Goal: Communication & Community: Answer question/provide support

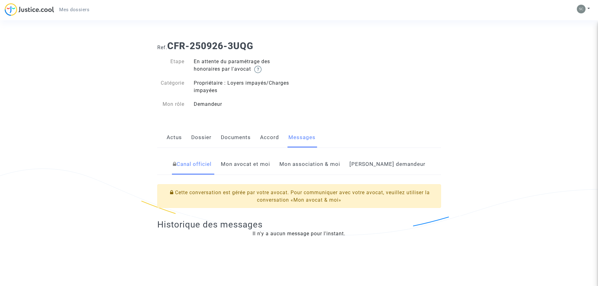
click at [270, 165] on link "Mon avocat et moi" at bounding box center [245, 164] width 49 height 21
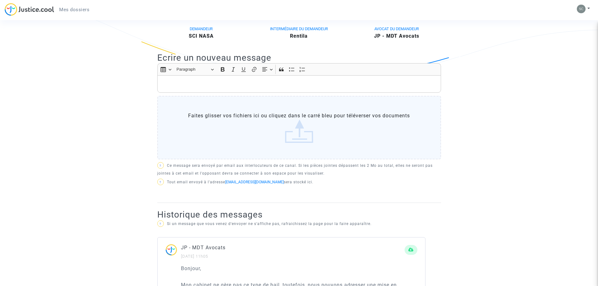
scroll to position [159, 0]
click at [211, 87] on p "Rich Text Editor, main" at bounding box center [298, 85] width 277 height 8
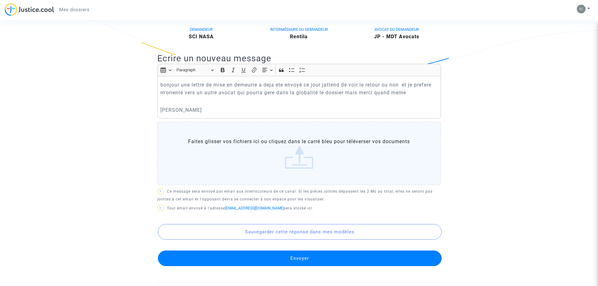
click at [310, 260] on button "Envoyer" at bounding box center [300, 259] width 284 height 16
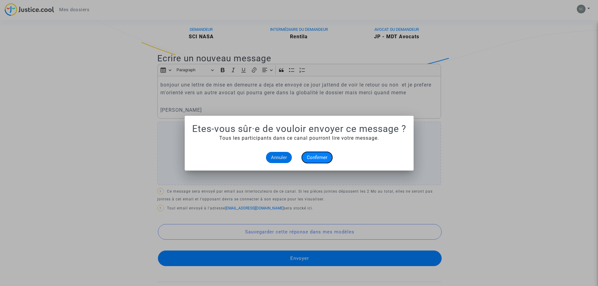
click at [324, 157] on span "Confirmer" at bounding box center [317, 158] width 21 height 6
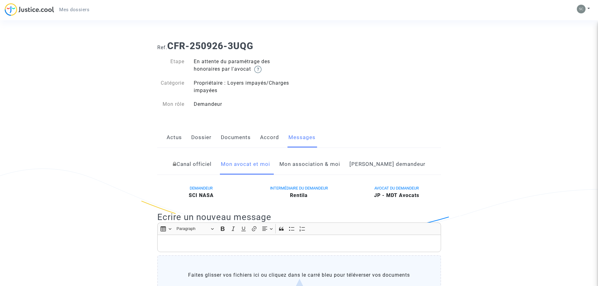
click at [48, 10] on img at bounding box center [29, 9] width 49 height 13
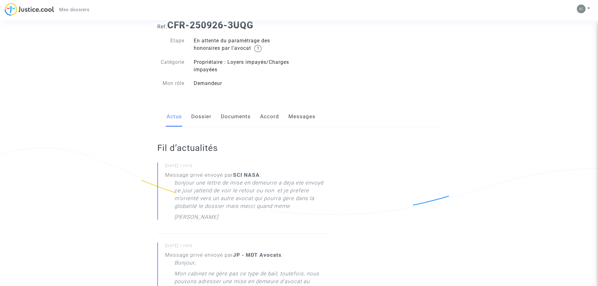
scroll to position [32, 0]
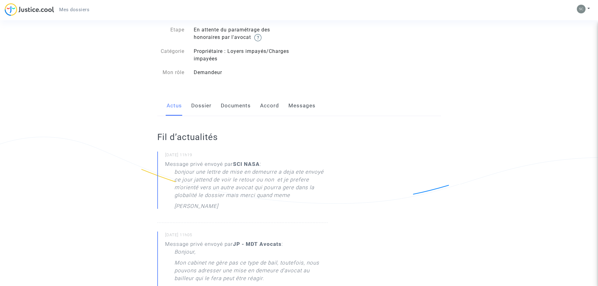
click at [200, 104] on link "Dossier" at bounding box center [201, 106] width 20 height 21
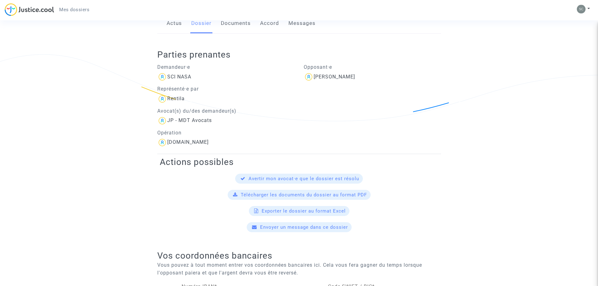
scroll to position [110, 0]
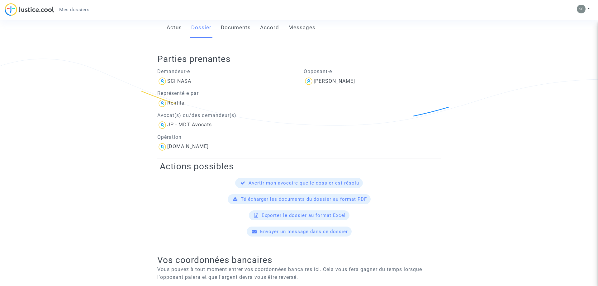
click at [242, 25] on link "Documents" at bounding box center [236, 27] width 30 height 21
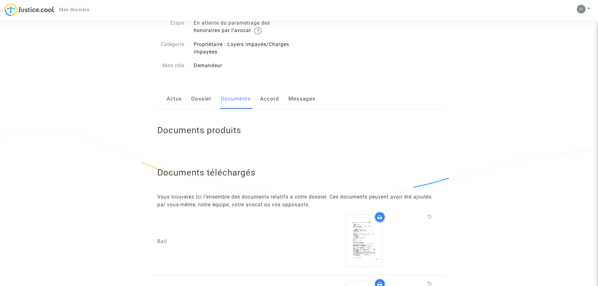
scroll to position [63, 0]
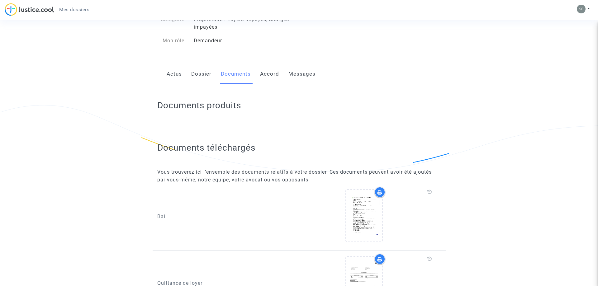
click at [268, 74] on link "Accord" at bounding box center [269, 74] width 19 height 21
